Goal: Information Seeking & Learning: Learn about a topic

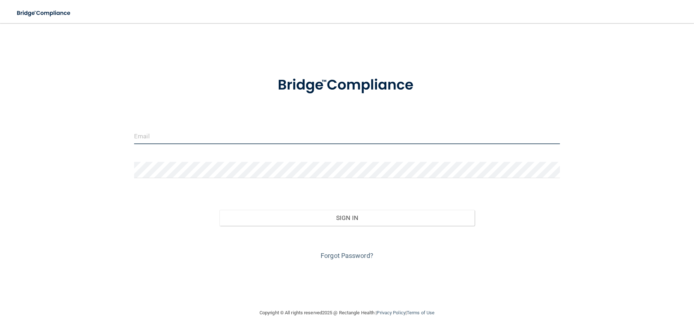
click at [145, 140] on input "email" at bounding box center [347, 136] width 426 height 16
type input "[EMAIL_ADDRESS][DOMAIN_NAME]"
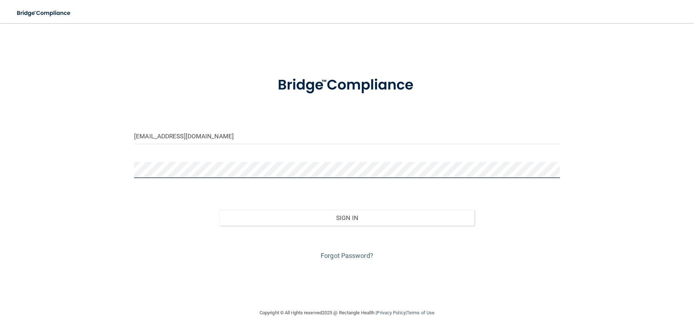
click at [219, 210] on button "Sign In" at bounding box center [347, 218] width 256 height 16
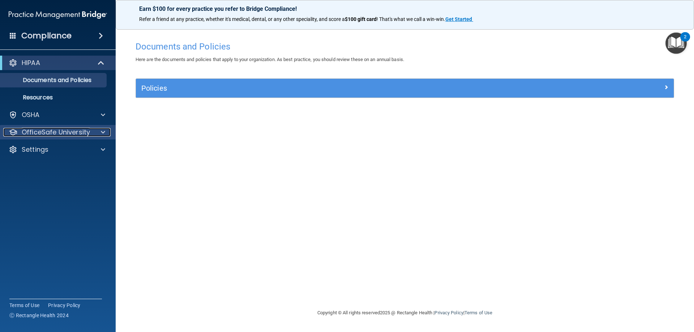
click at [56, 132] on p "OfficeSafe University" at bounding box center [56, 132] width 68 height 9
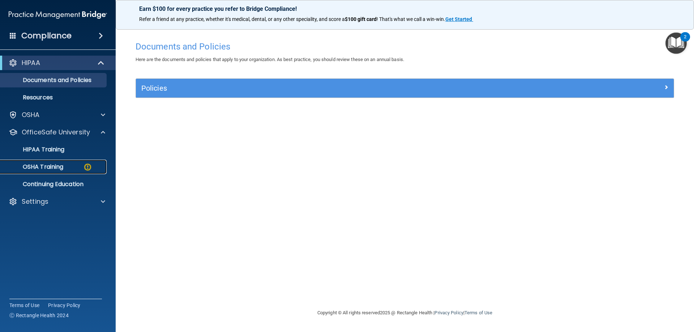
click at [84, 163] on img at bounding box center [87, 167] width 9 height 9
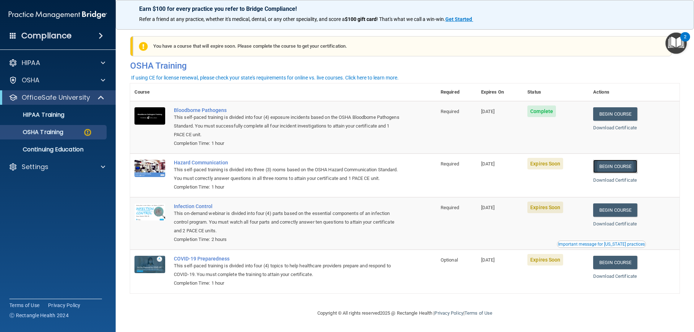
click at [612, 170] on link "Begin Course" at bounding box center [615, 166] width 44 height 13
click at [50, 116] on p "HIPAA Training" at bounding box center [35, 114] width 60 height 7
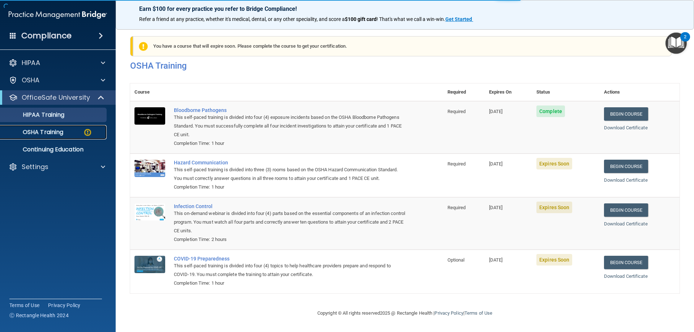
click at [48, 129] on p "OSHA Training" at bounding box center [34, 132] width 59 height 7
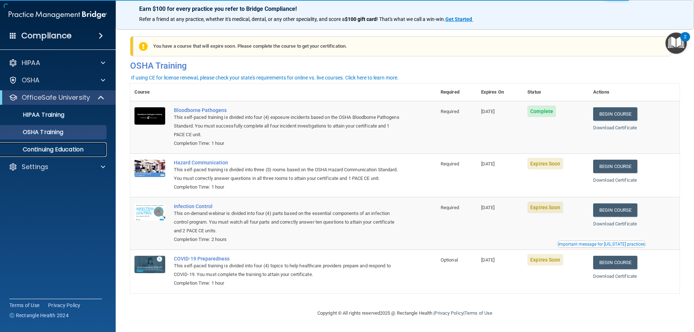
click at [44, 148] on p "Continuing Education" at bounding box center [54, 149] width 99 height 7
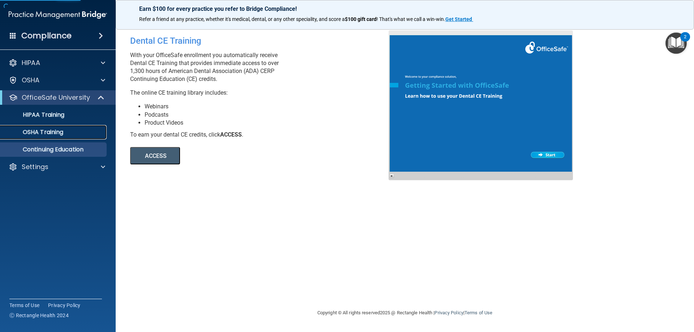
click at [47, 134] on p "OSHA Training" at bounding box center [34, 132] width 59 height 7
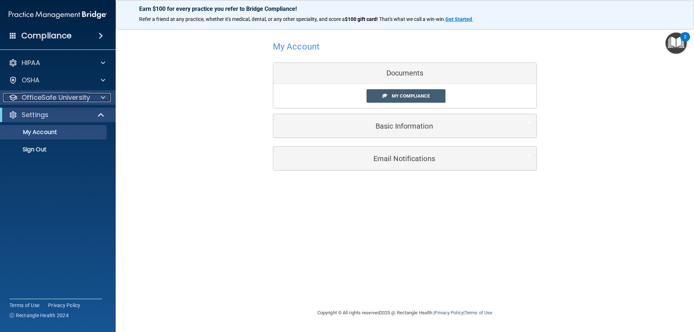
click at [104, 96] on span at bounding box center [103, 97] width 4 height 9
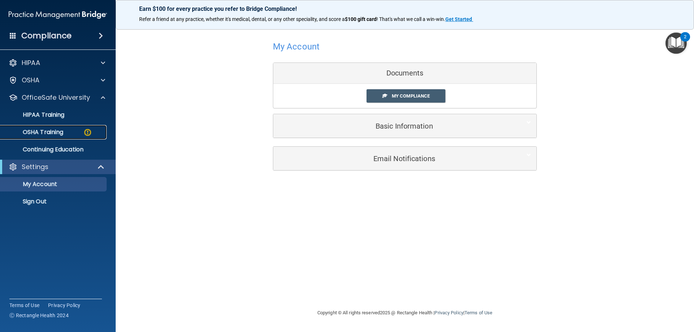
click at [84, 135] on img at bounding box center [87, 132] width 9 height 9
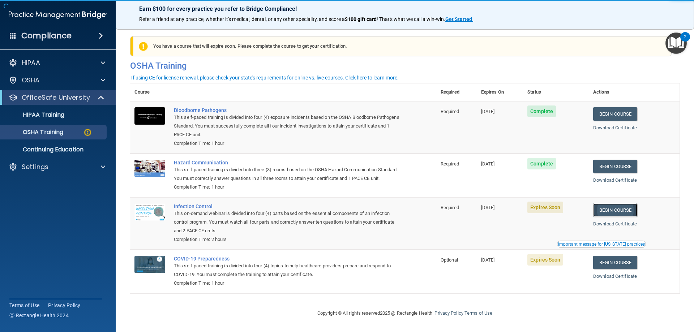
click at [605, 217] on link "Begin Course" at bounding box center [615, 210] width 44 height 13
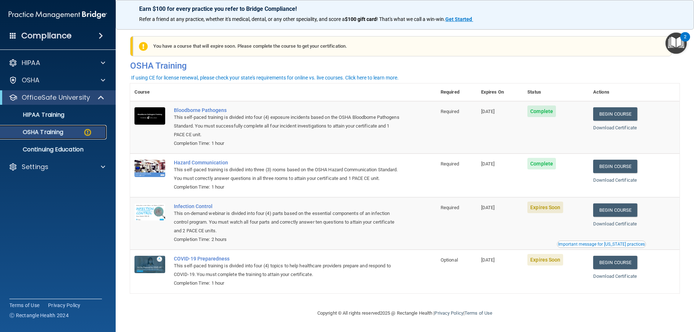
click at [95, 132] on div "OSHA Training" at bounding box center [54, 132] width 99 height 7
click at [59, 112] on p "HIPAA Training" at bounding box center [35, 114] width 60 height 7
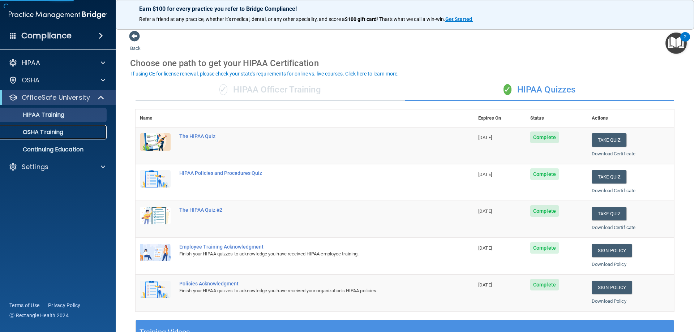
click at [83, 133] on div "OSHA Training" at bounding box center [54, 132] width 99 height 7
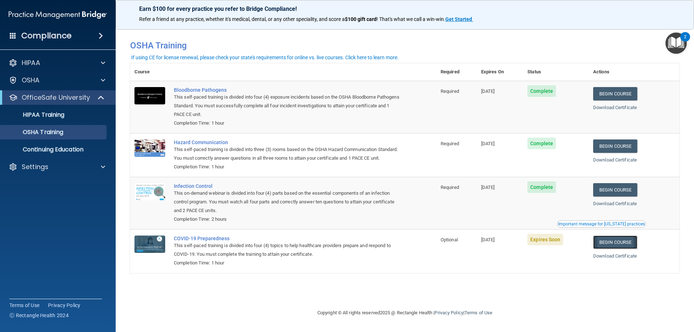
click at [621, 249] on link "Begin Course" at bounding box center [615, 242] width 44 height 13
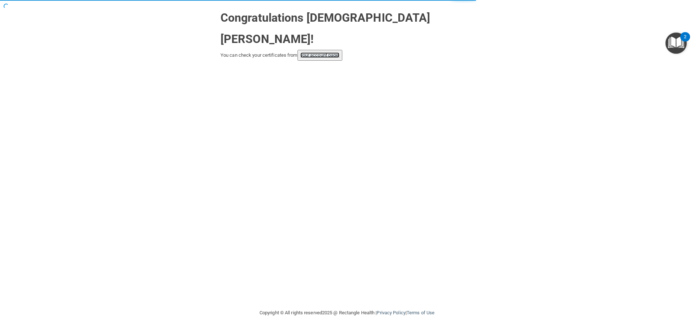
click at [330, 52] on link "your account page!" at bounding box center [319, 54] width 39 height 5
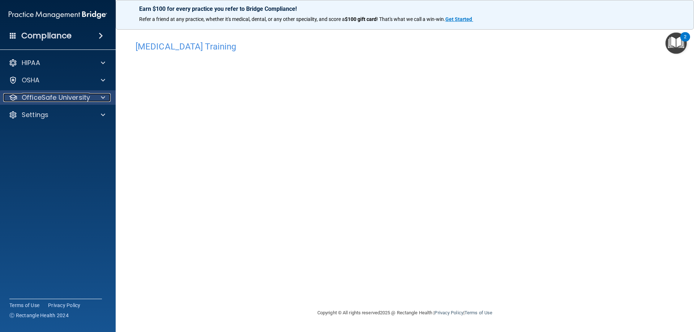
click at [103, 100] on span at bounding box center [103, 97] width 4 height 9
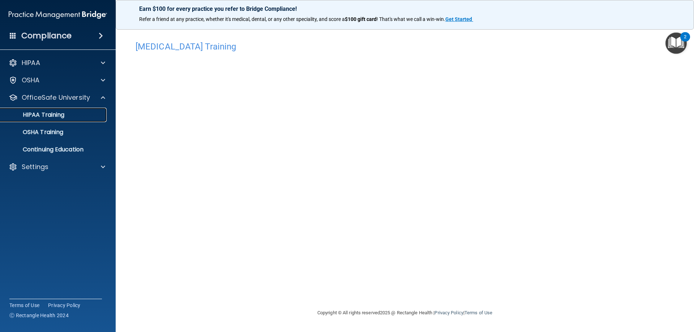
click at [60, 115] on p "HIPAA Training" at bounding box center [35, 114] width 60 height 7
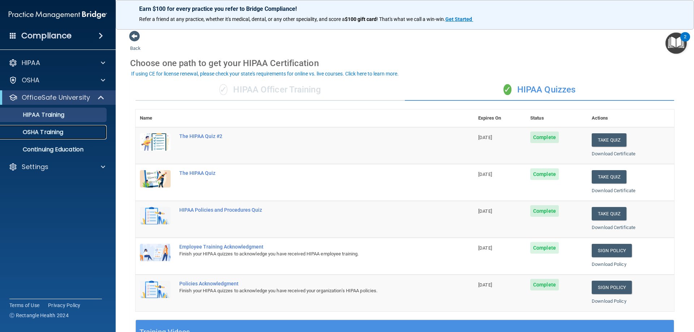
click at [66, 129] on div "OSHA Training" at bounding box center [54, 132] width 99 height 7
